Goal: Contribute content

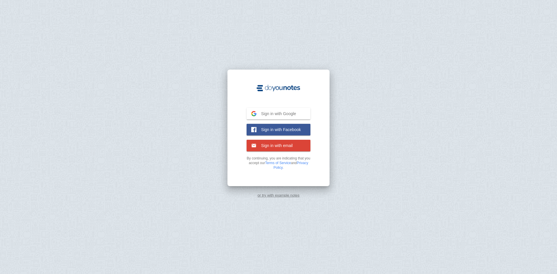
click at [283, 114] on span "Sign in with Google" at bounding box center [276, 113] width 40 height 5
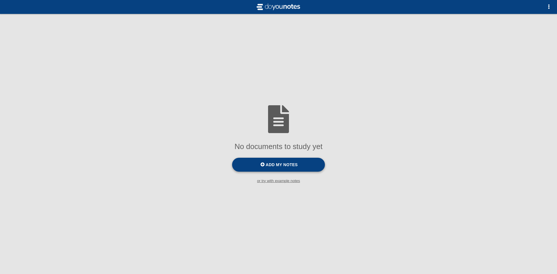
click at [282, 167] on span "Add my notes" at bounding box center [282, 164] width 32 height 5
click at [0, 0] on input "Add my notes" at bounding box center [0, 0] width 0 height 0
click at [548, 8] on span "button" at bounding box center [548, 6] width 5 height 5
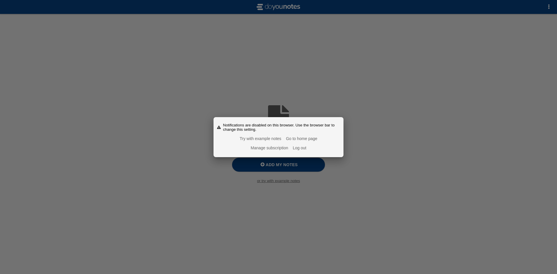
click at [384, 151] on div at bounding box center [278, 137] width 557 height 274
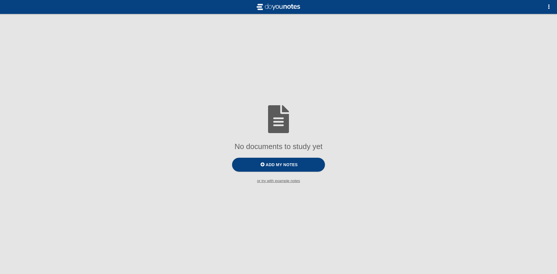
click at [362, 122] on div at bounding box center [278, 119] width 557 height 37
click at [550, 8] on span "button" at bounding box center [548, 6] width 5 height 5
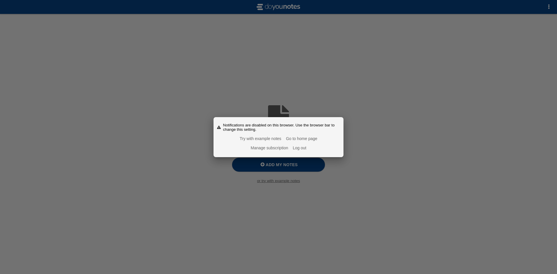
click at [418, 140] on div at bounding box center [278, 137] width 557 height 274
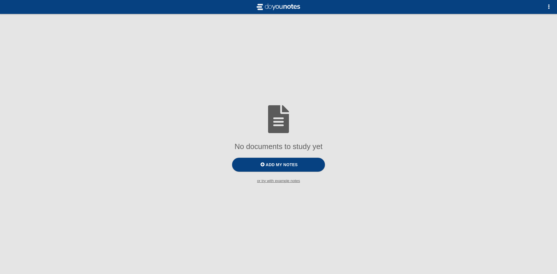
click at [418, 140] on div "No documents to study yet Add my notes or try with example notes" at bounding box center [278, 144] width 557 height 87
